Goal: Task Accomplishment & Management: Complete application form

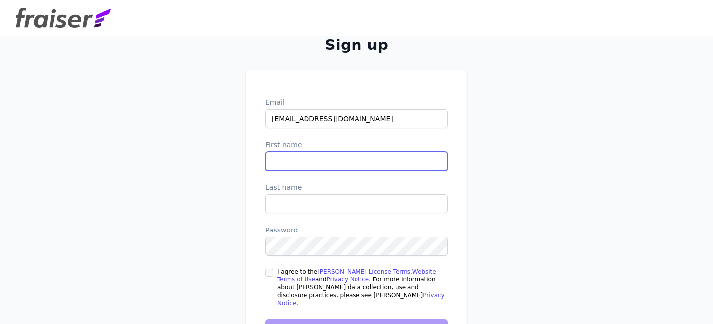
click at [358, 165] on input "First name" at bounding box center [356, 161] width 182 height 19
type input "[PERSON_NAME]"
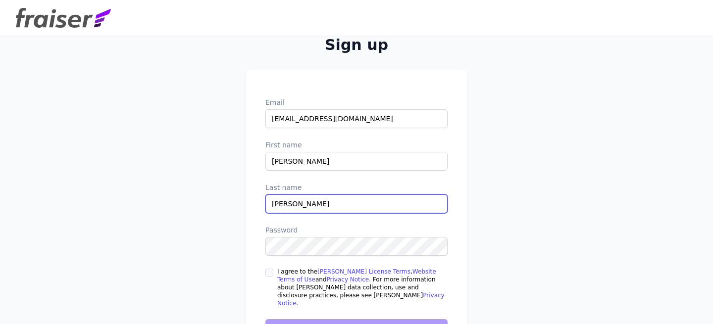
type input "[PERSON_NAME]"
click at [266, 274] on input "I agree to the Fraiser License Terms , Website Terms of Use and Privacy Notice …" at bounding box center [269, 273] width 8 height 8
checkbox input "true"
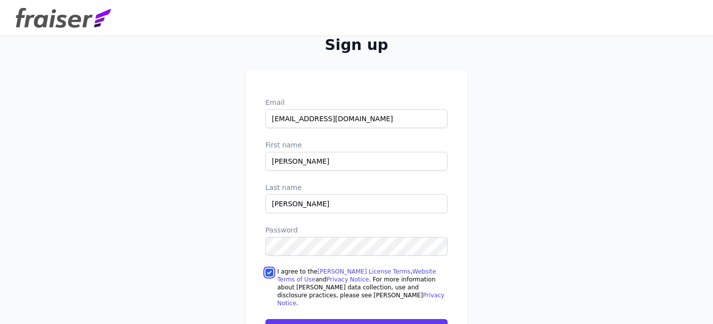
scroll to position [12, 0]
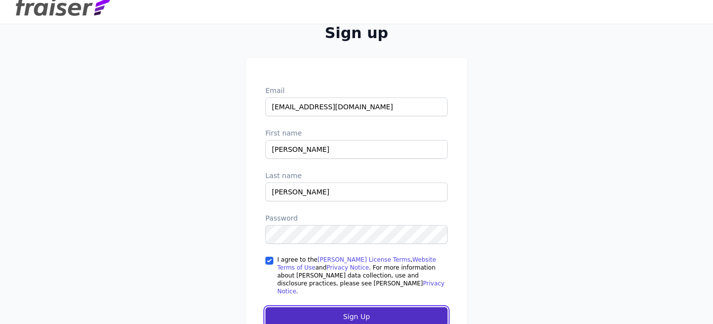
click at [301, 312] on input "Sign Up" at bounding box center [356, 316] width 182 height 19
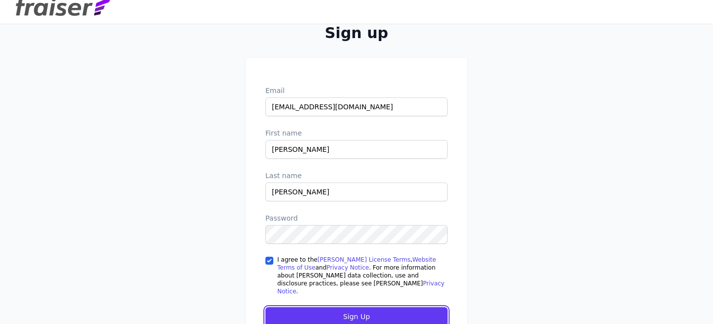
scroll to position [65, 0]
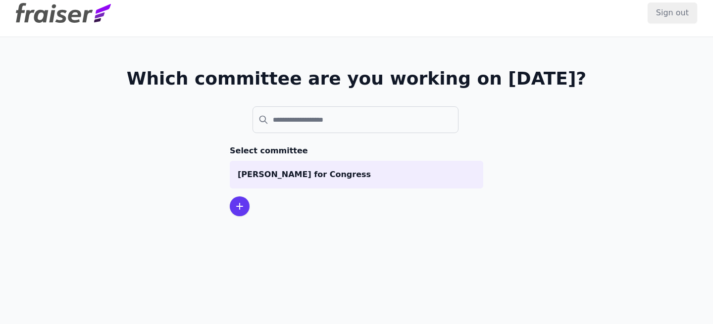
scroll to position [4, 0]
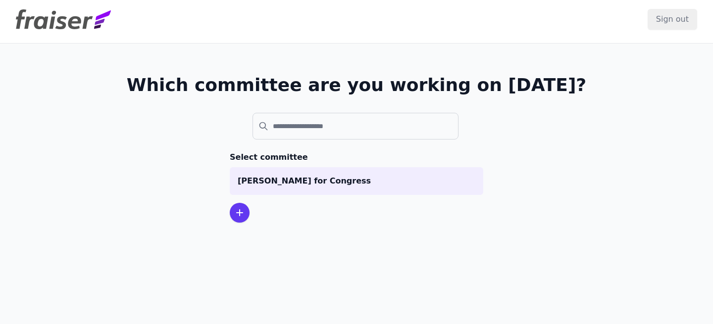
click at [248, 212] on div at bounding box center [240, 213] width 20 height 20
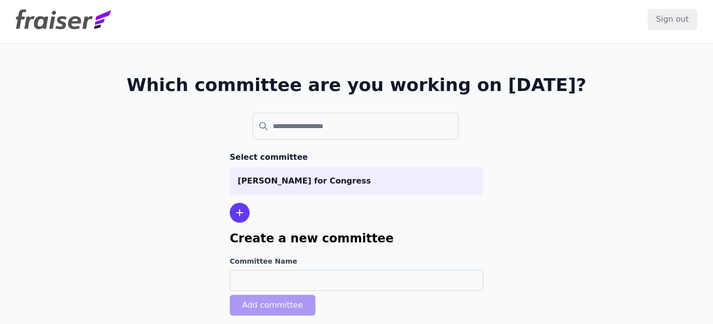
scroll to position [48, 0]
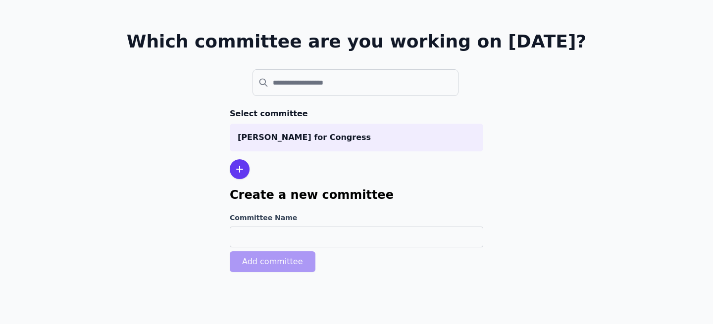
click at [241, 172] on icon at bounding box center [240, 169] width 12 height 12
click at [202, 128] on div "Which committee are you working on [DATE]? Select committee [PERSON_NAME] for C…" at bounding box center [357, 154] width 634 height 308
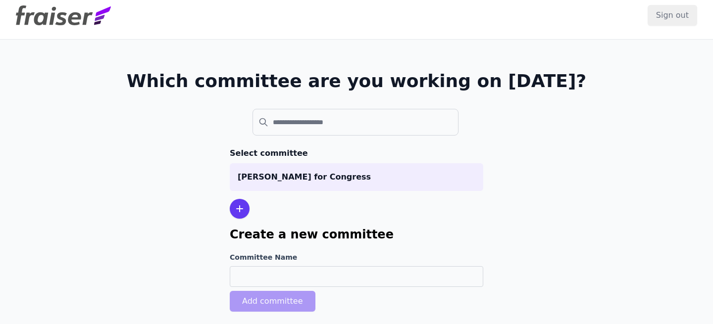
scroll to position [5, 0]
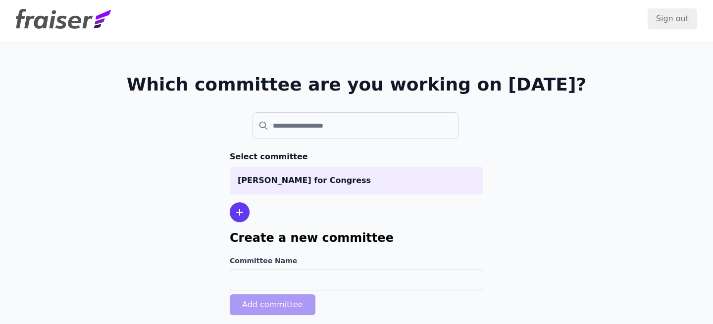
click at [529, 107] on div "Which committee are you working on [DATE]? Select committee [PERSON_NAME] for C…" at bounding box center [357, 197] width 634 height 308
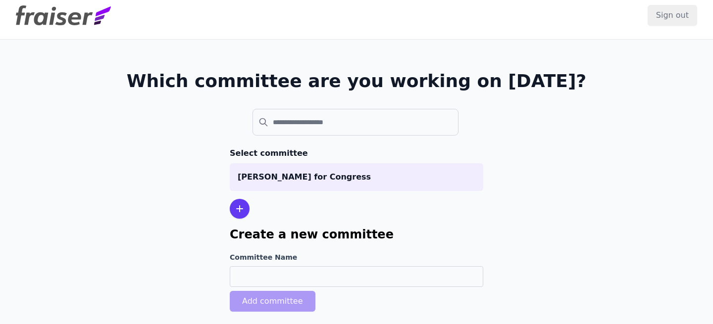
scroll to position [11, 0]
